Goal: Task Accomplishment & Management: Use online tool/utility

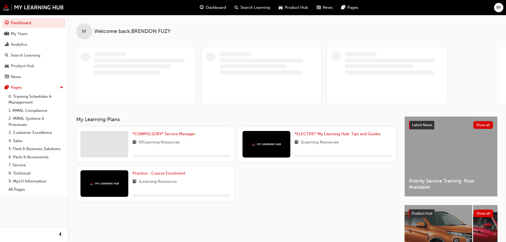
click at [496, 7] on span "BF" at bounding box center [498, 8] width 5 height 6
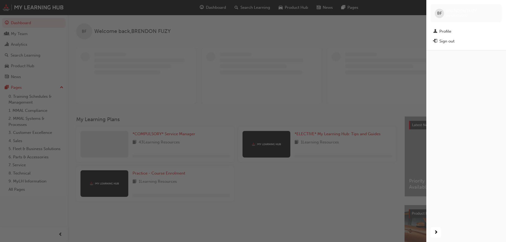
drag, startPoint x: 357, startPoint y: 60, endPoint x: 355, endPoint y: 58, distance: 2.8
click at [355, 58] on div "button" at bounding box center [213, 121] width 426 height 242
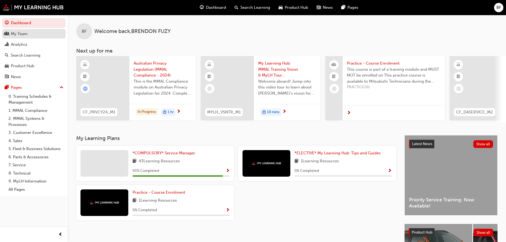
click at [40, 36] on div "My Team" at bounding box center [34, 34] width 58 height 7
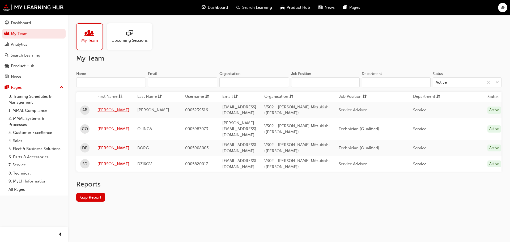
click at [111, 110] on link "ANTHONY" at bounding box center [113, 110] width 32 height 6
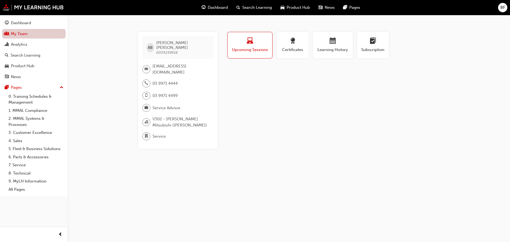
click at [47, 32] on link "My Team" at bounding box center [33, 34] width 63 height 10
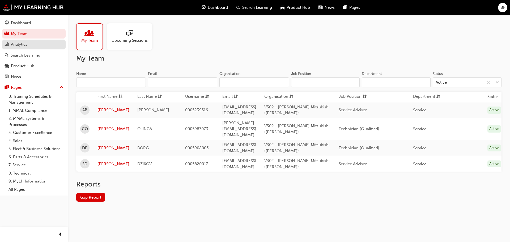
click at [34, 44] on div "Analytics" at bounding box center [34, 44] width 58 height 7
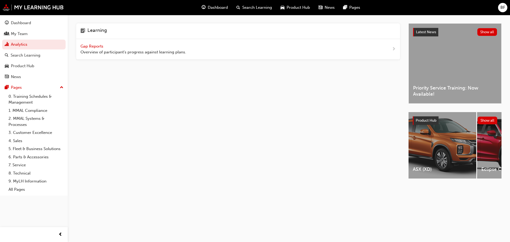
click at [99, 48] on span "Gap Reports" at bounding box center [92, 46] width 24 height 5
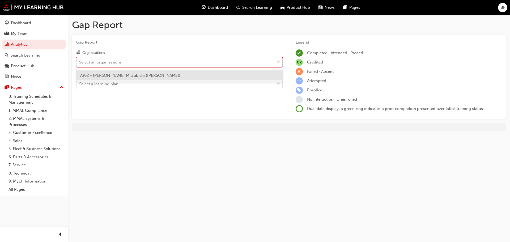
click at [129, 61] on div "Select an organisations" at bounding box center [176, 61] width 198 height 9
click at [80, 61] on input "Organisations option V302 - Alan Mance Mitsubishi (Melton) focused, 1 of 1. 1 r…" at bounding box center [79, 62] width 1 height 5
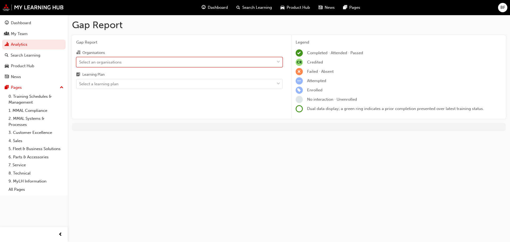
click at [129, 63] on div "Select an organisations" at bounding box center [176, 61] width 198 height 9
click at [80, 63] on input "Organisations 0 results available. Select is focused ,type to refine list, pres…" at bounding box center [79, 62] width 1 height 5
click at [125, 80] on div "Select a learning plan" at bounding box center [176, 83] width 198 height 9
click at [80, 82] on input "Learning Plan Select a learning plan" at bounding box center [79, 84] width 1 height 5
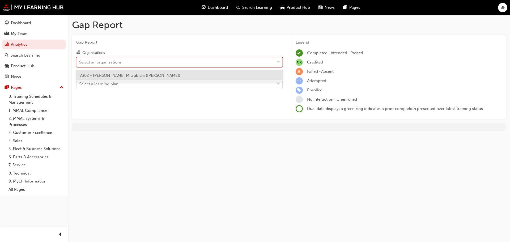
click at [131, 65] on div "Select an organisations" at bounding box center [176, 61] width 198 height 9
click at [80, 64] on input "Organisations option V302 - Alan Mance Mitsubishi (Melton) focused, 1 of 1. 1 r…" at bounding box center [79, 62] width 1 height 5
click at [129, 74] on span "V302 - Alan Mance Mitsubishi (Melton)" at bounding box center [129, 75] width 101 height 5
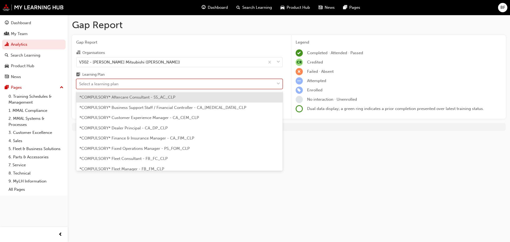
click at [128, 83] on div "Select a learning plan" at bounding box center [176, 83] width 198 height 9
click at [80, 83] on input "Learning Plan option *COMPULSORY* Aftercare Consultant - SS_AC_CLP focused, 1 o…" at bounding box center [79, 84] width 1 height 5
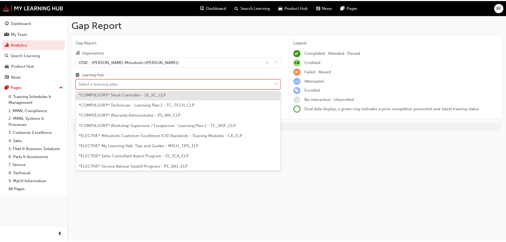
scroll to position [180, 0]
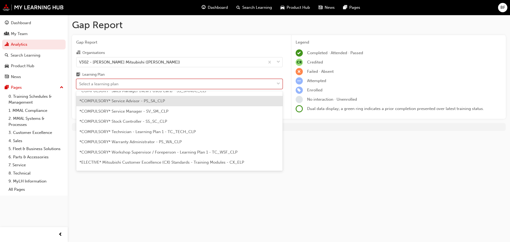
click at [171, 103] on div "*COMPULSORY* Service Advisor - PS_SA_CLP" at bounding box center [179, 101] width 206 height 10
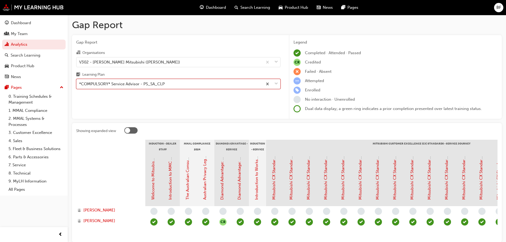
click at [496, 7] on div "BF" at bounding box center [498, 7] width 9 height 9
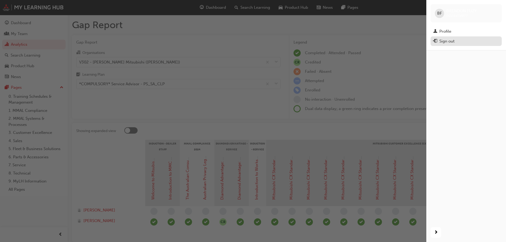
click at [449, 40] on div "Sign out" at bounding box center [446, 41] width 15 height 6
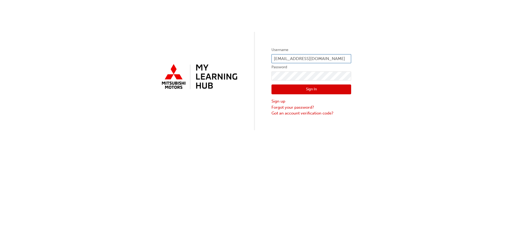
click at [295, 59] on input "[EMAIL_ADDRESS][DOMAIN_NAME]" at bounding box center [311, 58] width 80 height 9
type input "0005239516"
click at [316, 89] on button "Sign In" at bounding box center [311, 89] width 80 height 10
